Goal: Navigation & Orientation: Find specific page/section

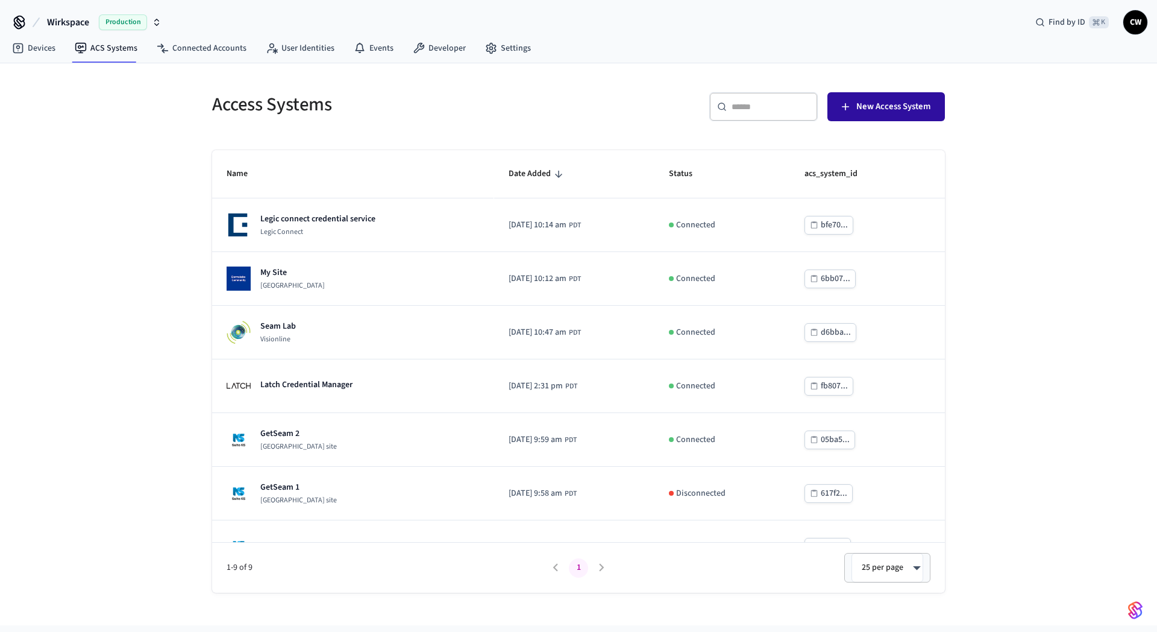
click at [879, 98] on button "New Access System" at bounding box center [886, 106] width 118 height 29
click at [137, 213] on div "Access Systems ​ ​ New Access System Name Date Added Status acs_system_id Legic…" at bounding box center [578, 344] width 1157 height 562
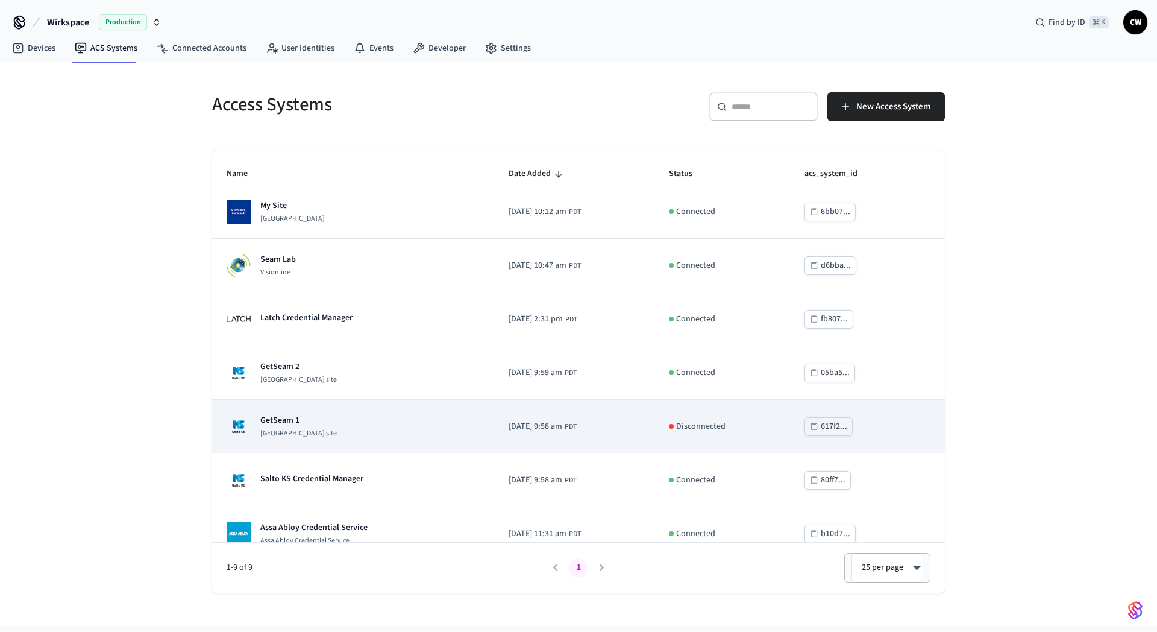
scroll to position [139, 0]
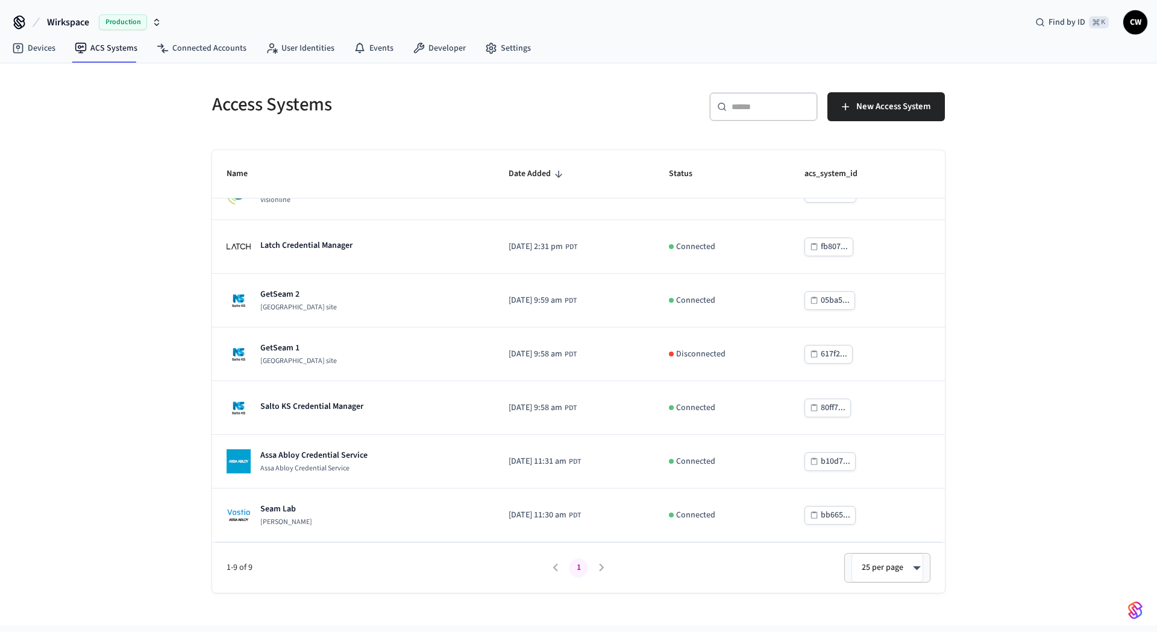
click at [896, 88] on div "​ ​ New Access System" at bounding box center [758, 104] width 374 height 53
click at [900, 93] on button "New Access System" at bounding box center [886, 106] width 118 height 29
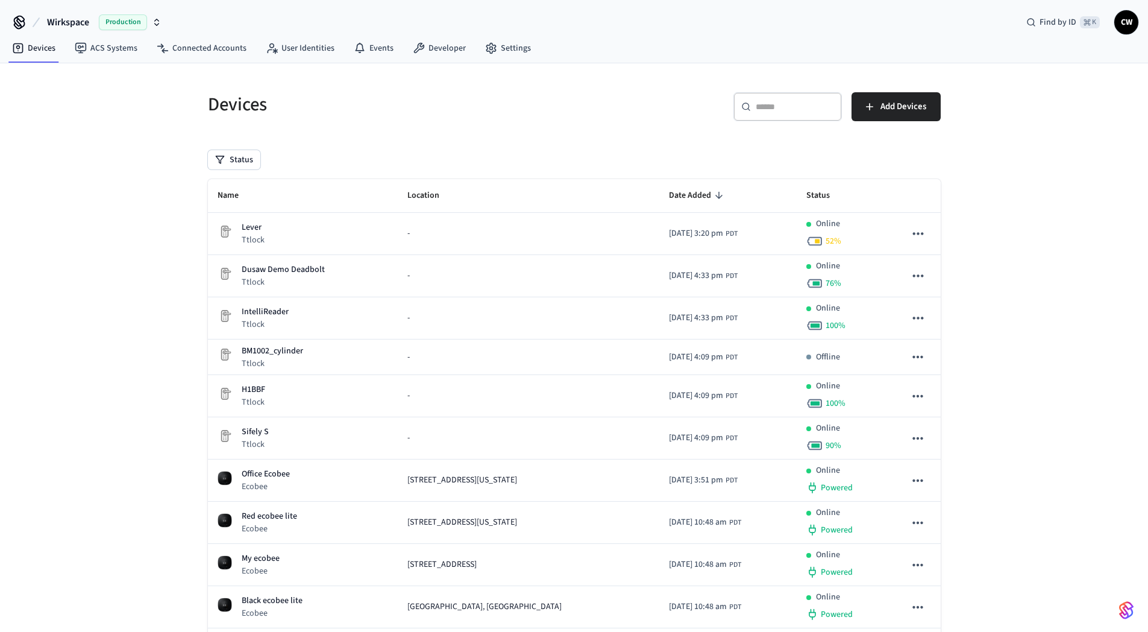
click at [152, 309] on div "Devices ​ ​ Add Devices Status Name Location Date Added Status Lever Ttlock - 2…" at bounding box center [574, 461] width 1148 height 796
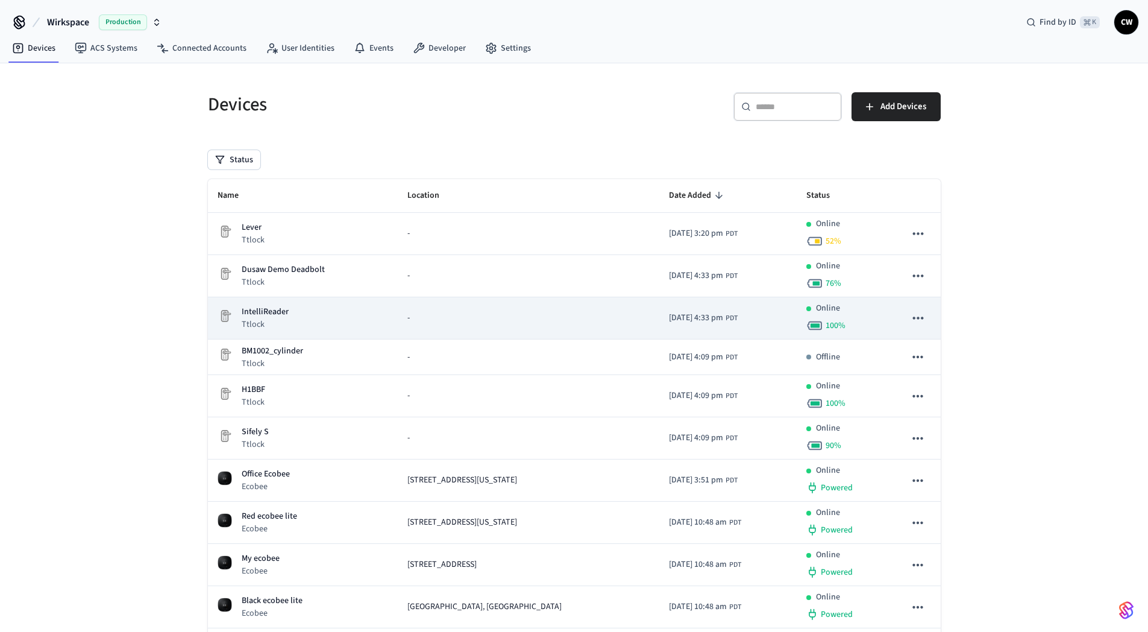
drag, startPoint x: 284, startPoint y: 321, endPoint x: 301, endPoint y: 313, distance: 17.8
click at [285, 321] on p "Ttlock" at bounding box center [265, 324] width 47 height 12
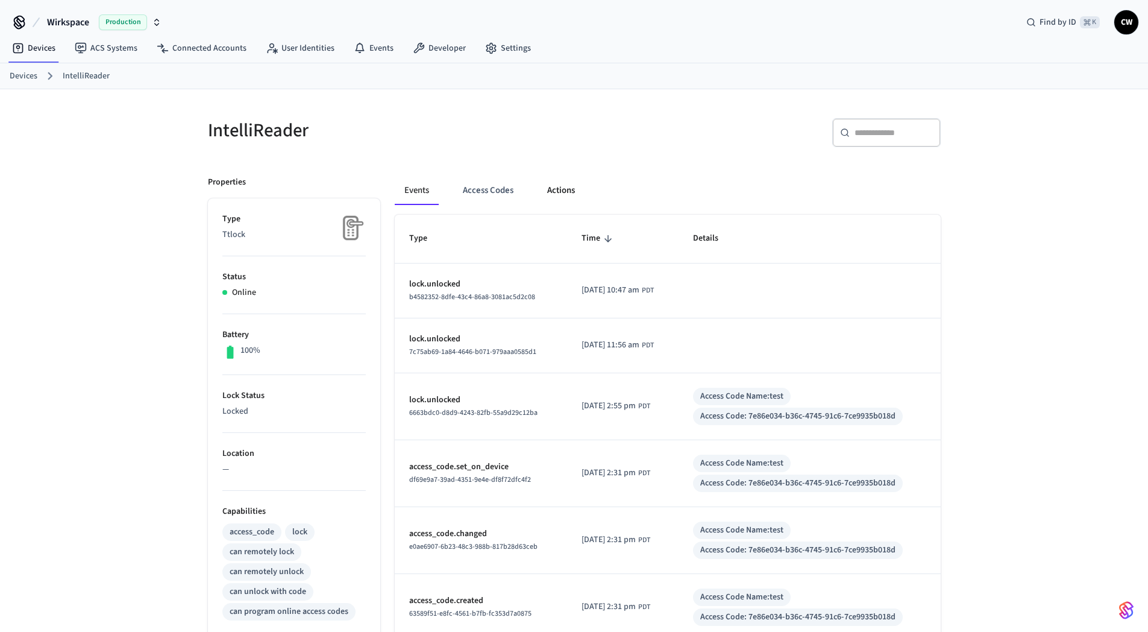
click at [539, 197] on button "Actions" at bounding box center [561, 190] width 47 height 29
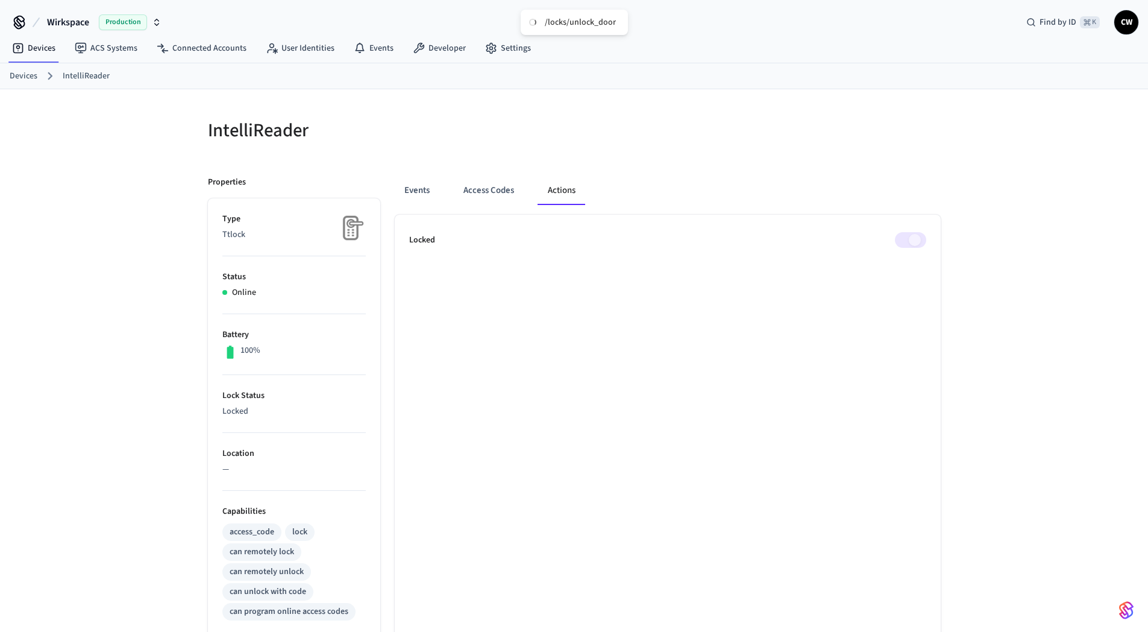
click at [840, 142] on div at bounding box center [761, 137] width 359 height 39
click at [736, 207] on div "Events Access Codes Actions" at bounding box center [668, 195] width 546 height 39
click at [141, 356] on div "IntelliReader Properties Type Ttlock Status Online Battery 100% Lock Status Unl…" at bounding box center [574, 485] width 1148 height 792
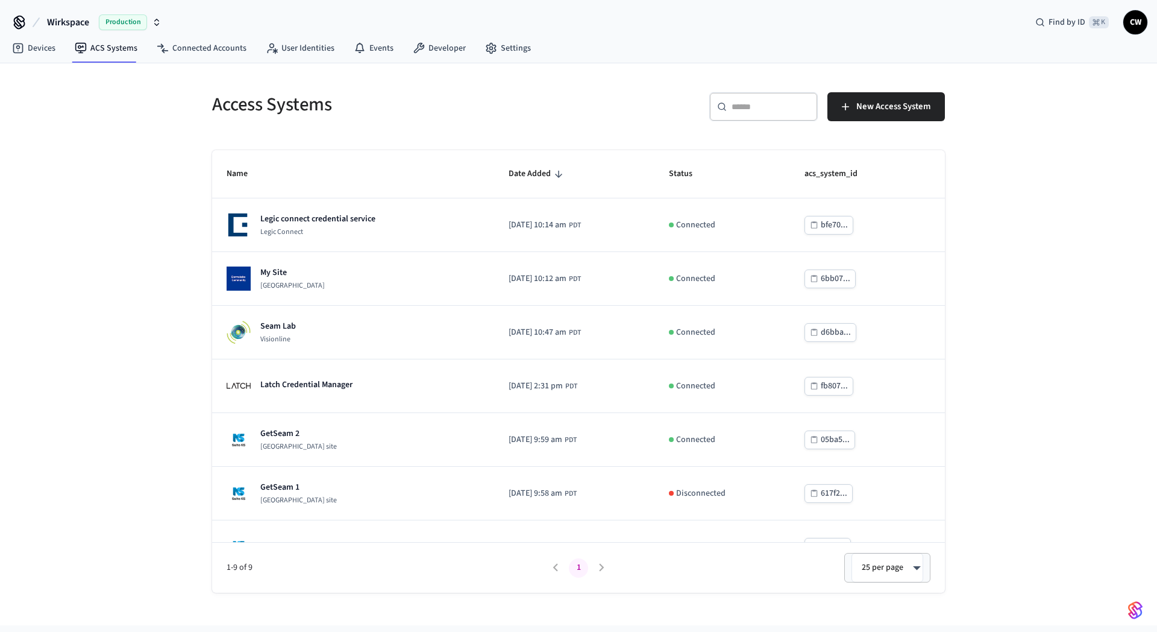
scroll to position [139, 0]
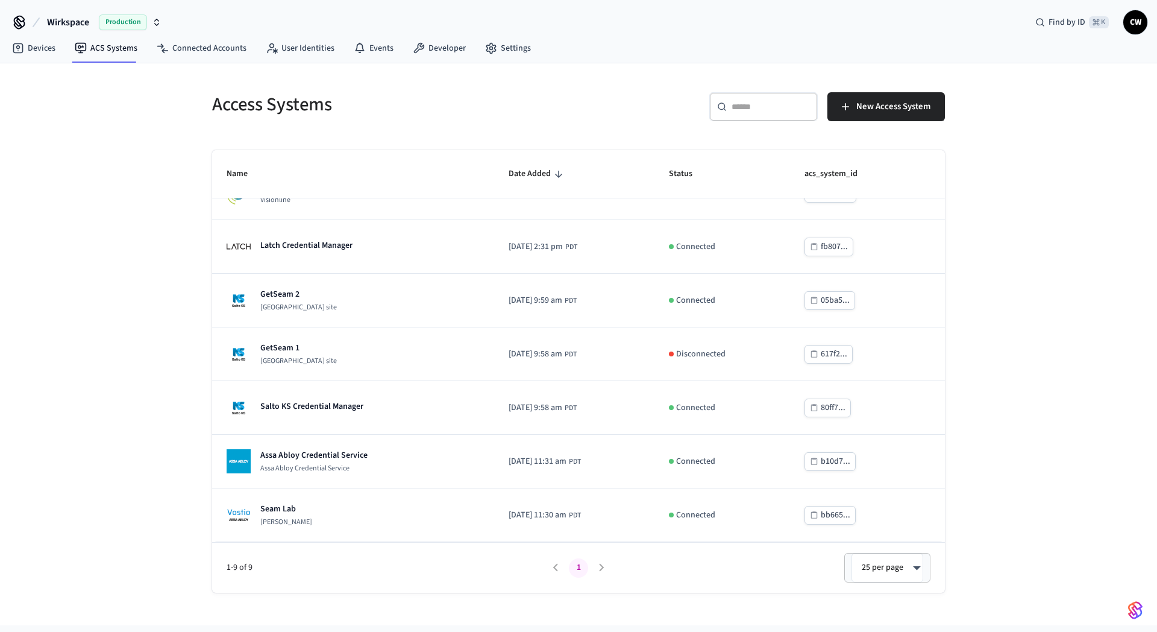
click at [166, 178] on div "Access Systems ​ ​ New Access System Name Date Added Status acs_system_id Legic…" at bounding box center [578, 344] width 1157 height 562
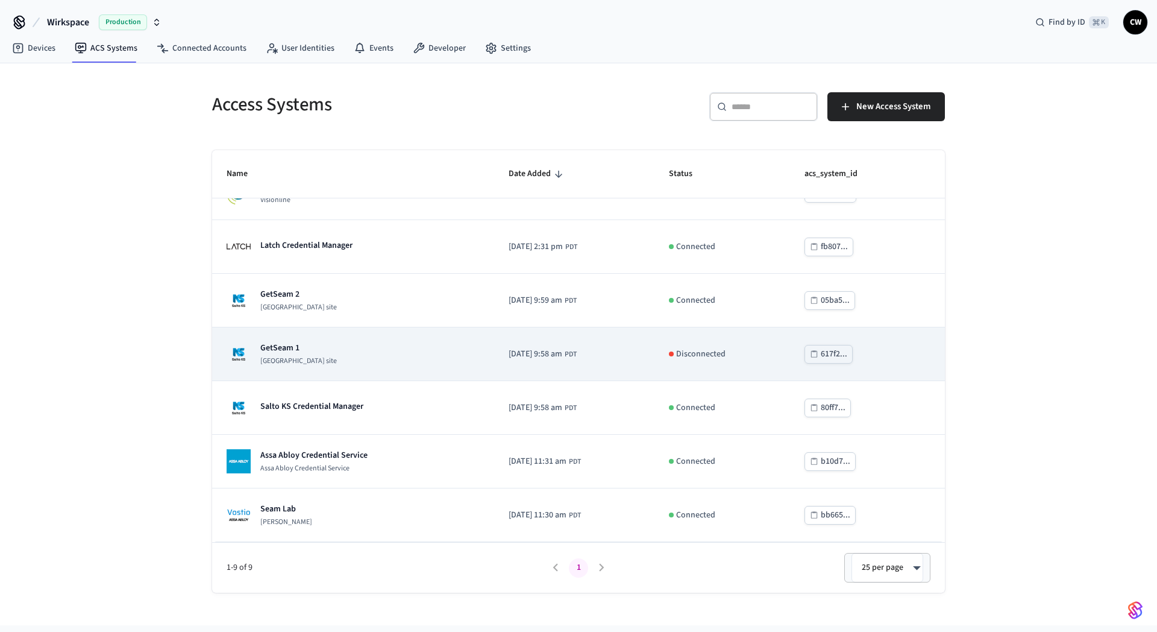
scroll to position [0, 0]
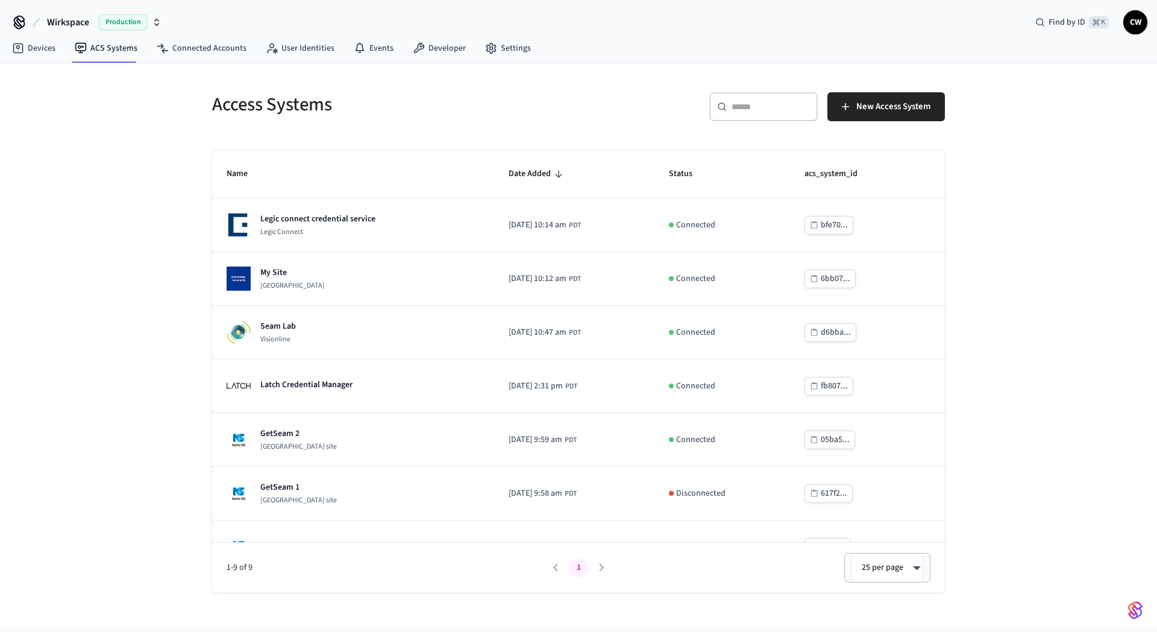
click at [127, 341] on div "Access Systems ​ ​ New Access System Name Date Added Status acs_system_id Legic…" at bounding box center [578, 344] width 1157 height 562
click at [109, 16] on span "Production" at bounding box center [123, 22] width 48 height 16
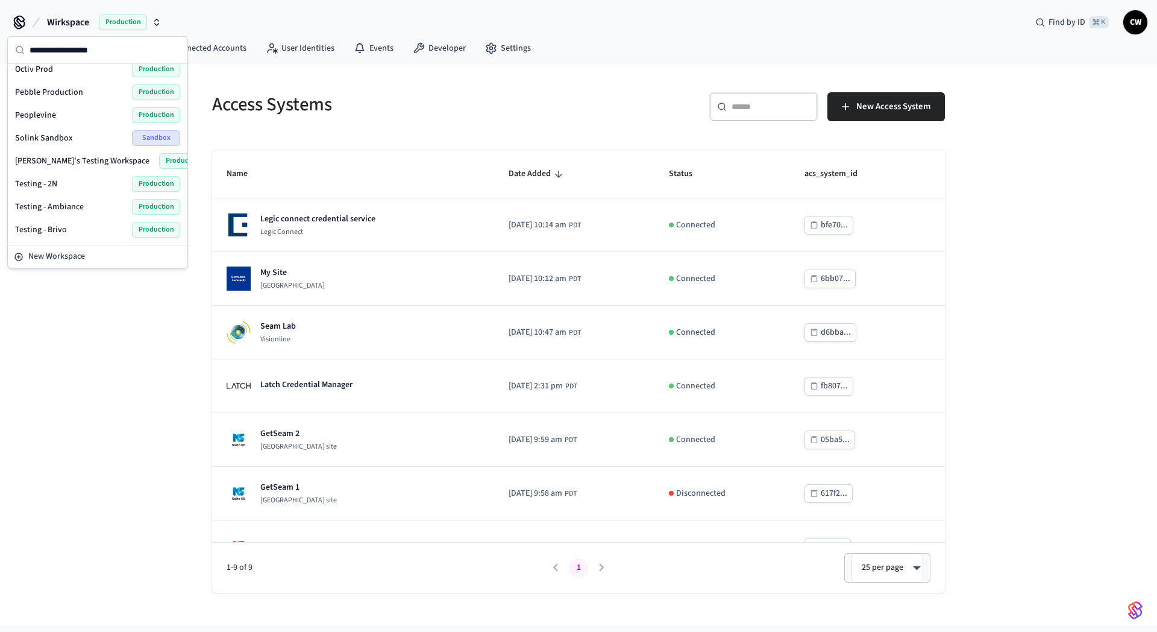
scroll to position [506, 0]
click at [316, 97] on h5 "Access Systems" at bounding box center [391, 104] width 359 height 25
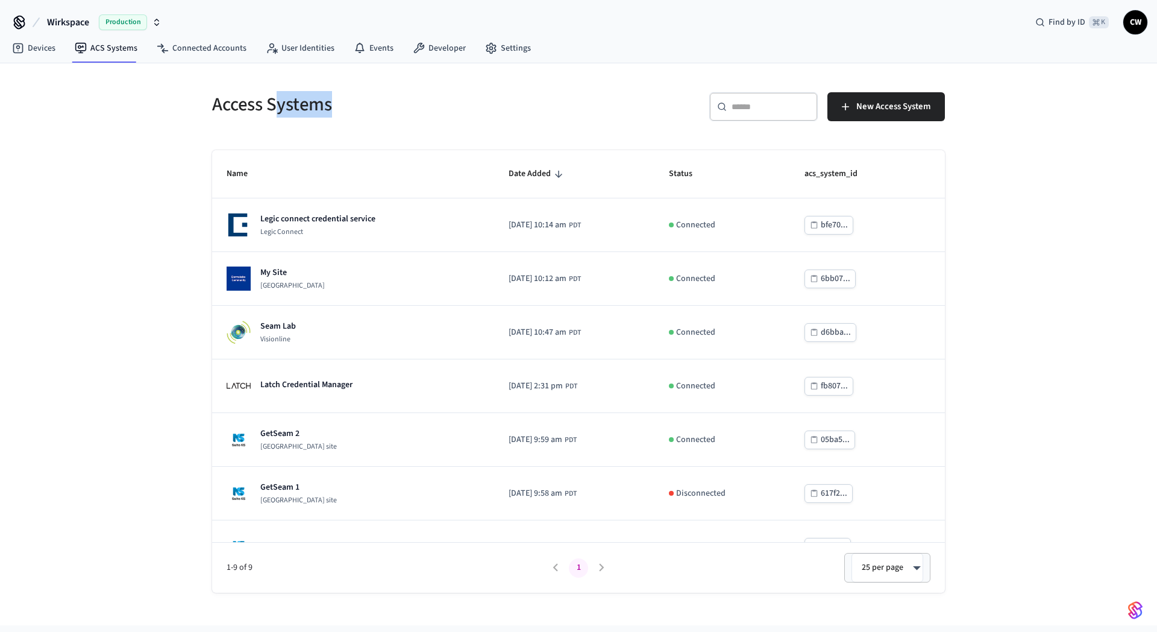
drag, startPoint x: 279, startPoint y: 110, endPoint x: 350, endPoint y: 105, distance: 70.7
click at [345, 105] on h5 "Access Systems" at bounding box center [391, 104] width 359 height 25
click at [350, 104] on h5 "Access Systems" at bounding box center [391, 104] width 359 height 25
click at [231, 105] on h5 "Access Systems" at bounding box center [391, 104] width 359 height 25
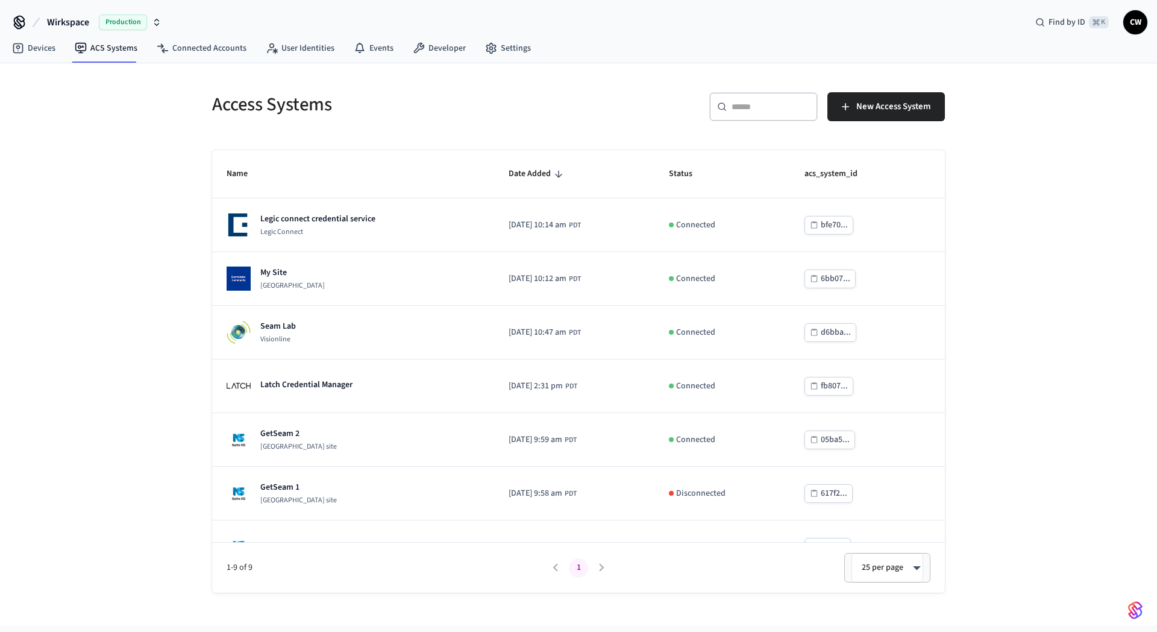
click at [310, 103] on h5 "Access Systems" at bounding box center [391, 104] width 359 height 25
click at [436, 102] on h5 "Access Systems" at bounding box center [391, 104] width 359 height 25
click at [178, 109] on div "Access Systems ​ ​ New Access System Name Date Added Status acs_system_id Legic…" at bounding box center [578, 344] width 1157 height 562
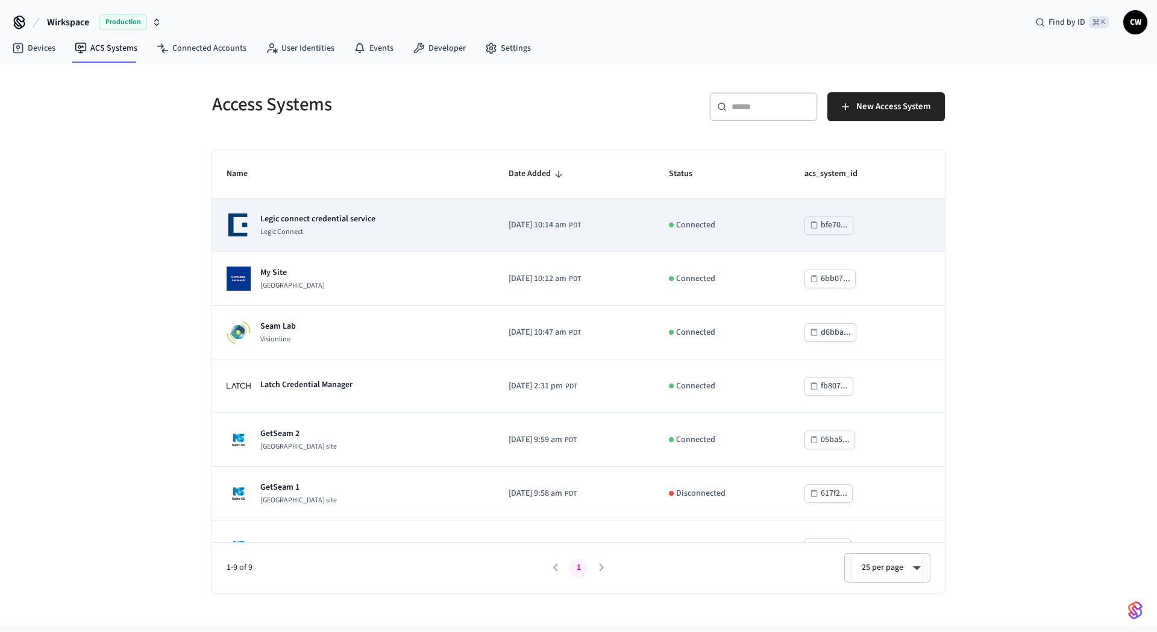
click at [331, 208] on td "Legic connect credential service Legic Connect" at bounding box center [353, 225] width 282 height 54
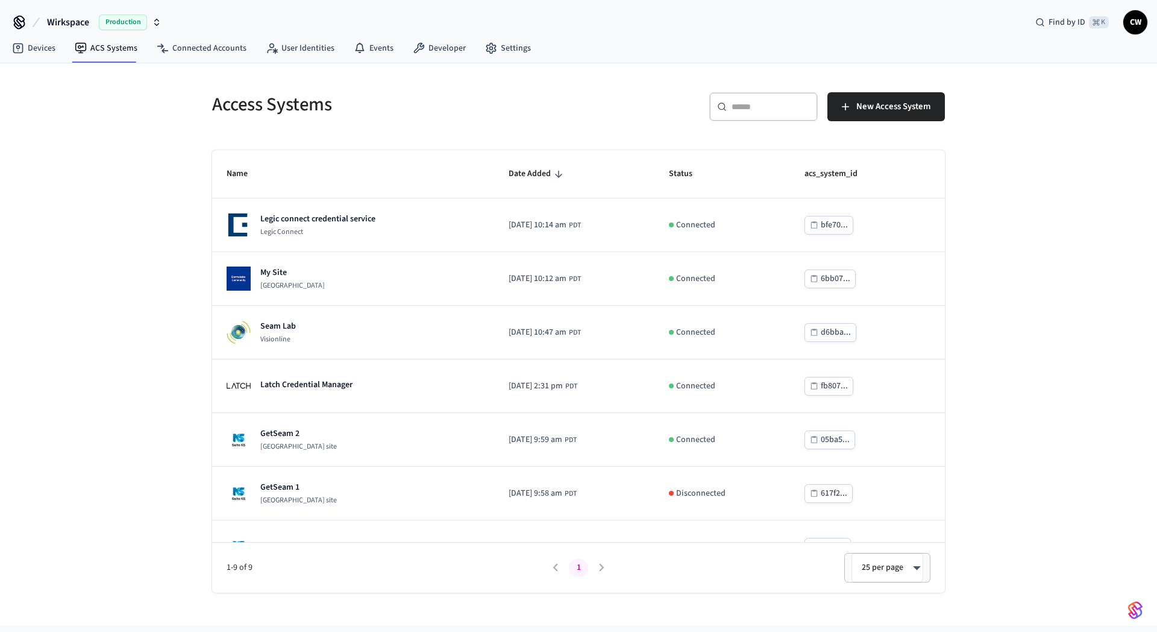
click at [150, 304] on div "Access Systems ​ ​ New Access System Name Date Added Status acs_system_id Legic…" at bounding box center [578, 344] width 1157 height 562
click at [174, 350] on div "Access Systems ​ ​ New Access System Name Date Added Status acs_system_id Legic…" at bounding box center [578, 344] width 1157 height 562
click at [53, 60] on nav "Devices ACS Systems Connected Accounts User Identities Events Developer Settings" at bounding box center [271, 49] width 538 height 28
click at [46, 44] on link "Devices" at bounding box center [33, 48] width 63 height 22
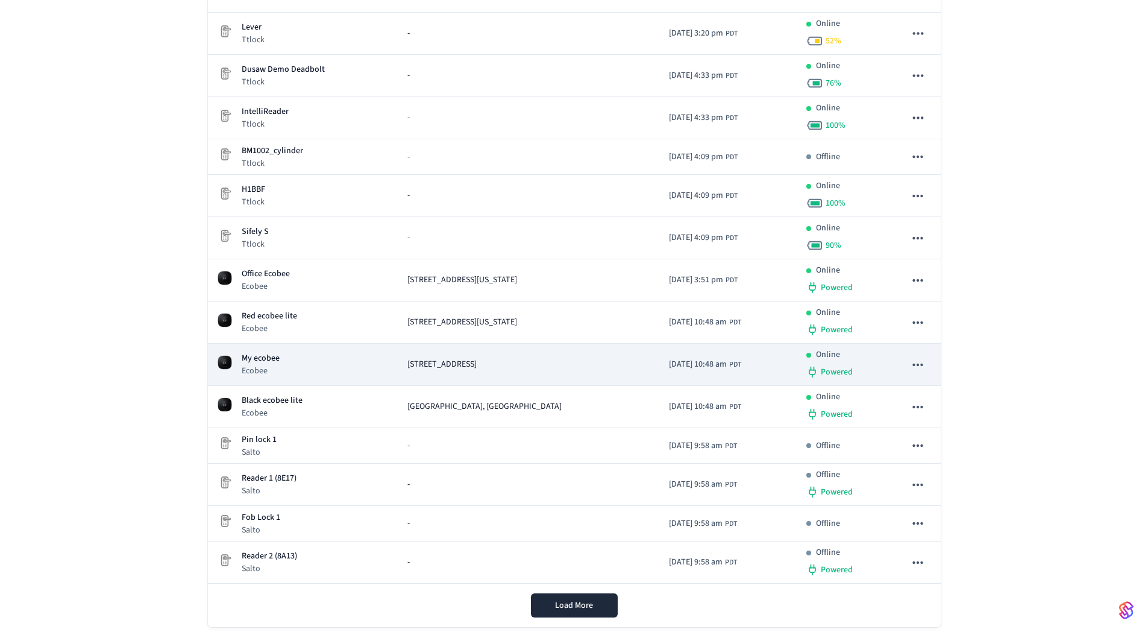
scroll to position [227, 0]
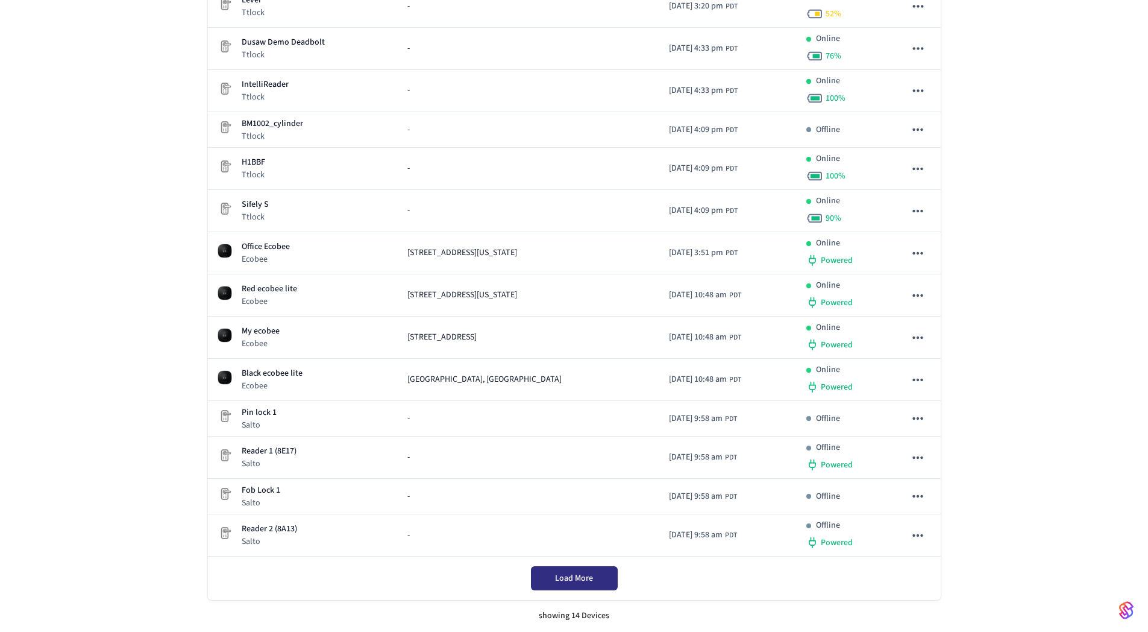
click at [599, 577] on button "Load More" at bounding box center [574, 578] width 87 height 24
